Goal: Find specific page/section: Find specific page/section

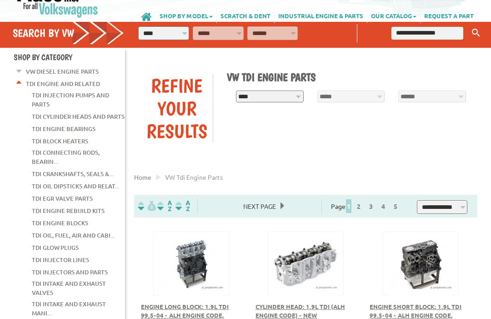
scroll to position [50, 0]
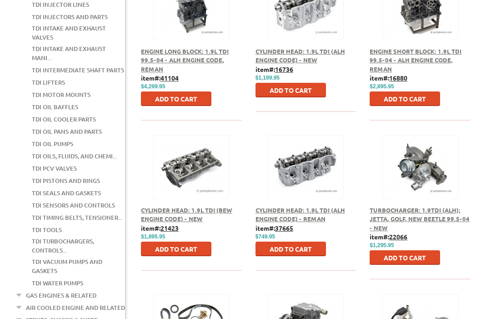
scroll to position [305, 0]
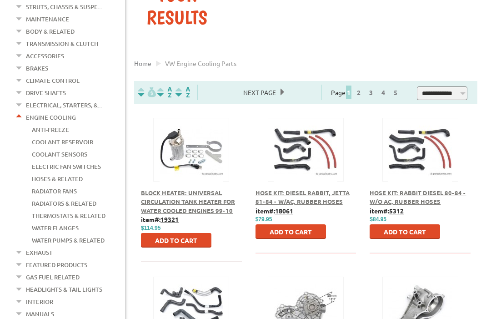
scroll to position [165, 0]
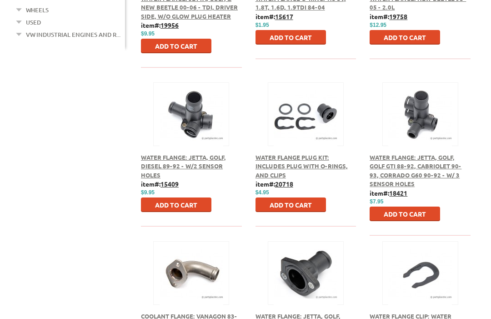
scroll to position [515, 0]
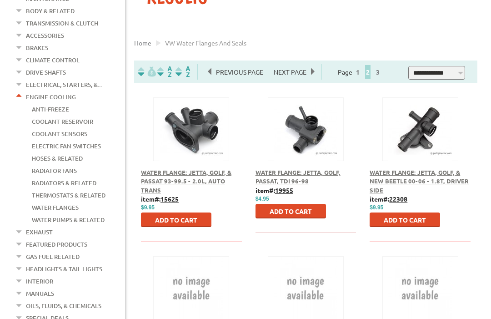
scroll to position [285, 0]
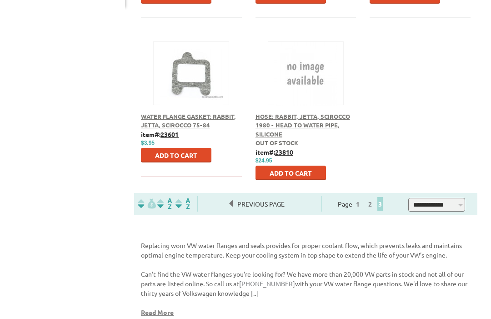
scroll to position [564, 0]
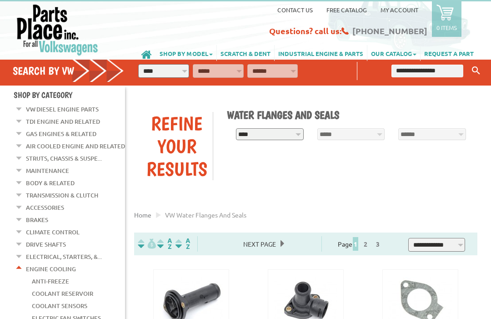
scroll to position [14, 0]
